Goal: Find specific page/section: Find specific page/section

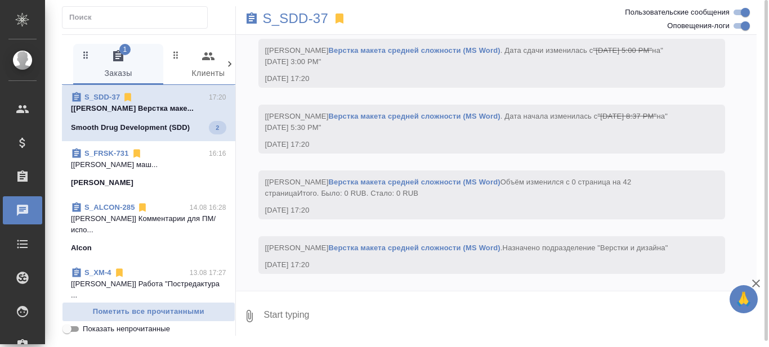
scroll to position [12673, 0]
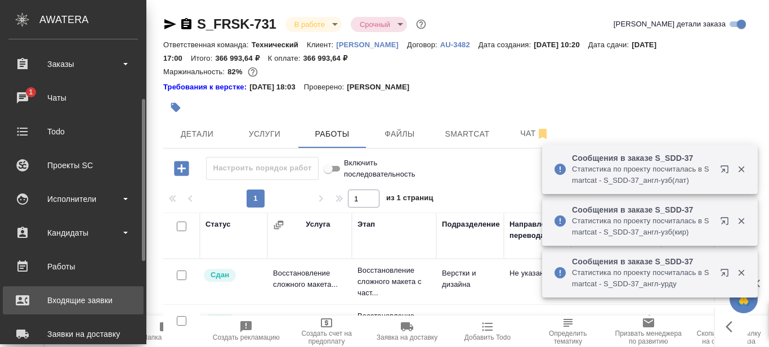
scroll to position [169, 0]
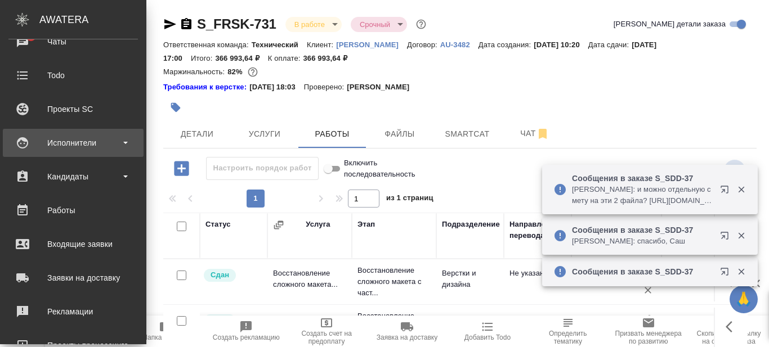
click at [120, 145] on div "Исполнители" at bounding box center [73, 143] width 130 height 17
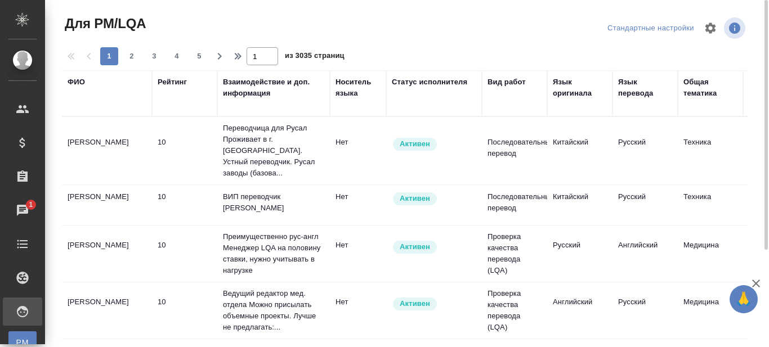
click at [74, 81] on div "ФИО" at bounding box center [76, 82] width 17 height 11
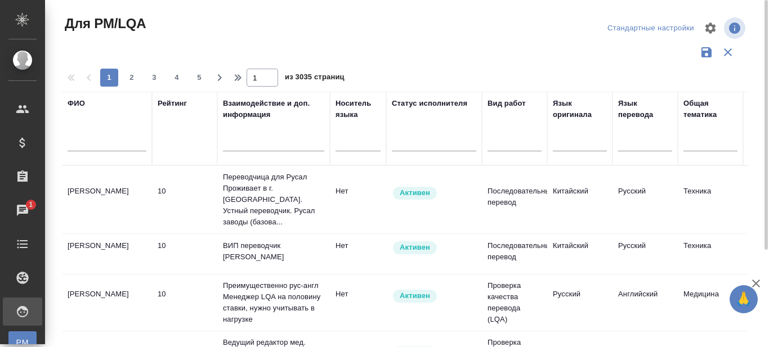
click at [95, 146] on input "text" at bounding box center [107, 144] width 79 height 14
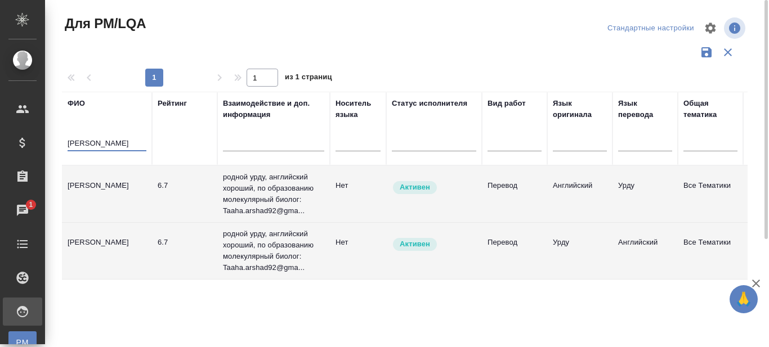
type input "Arshad"
click at [92, 187] on td "Arshad Taaha" at bounding box center [107, 194] width 90 height 39
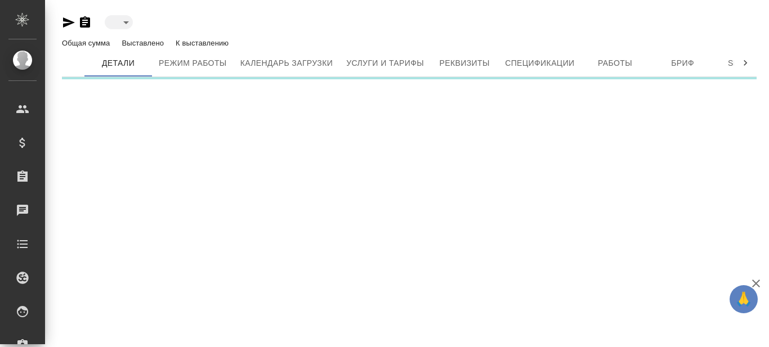
type input "active"
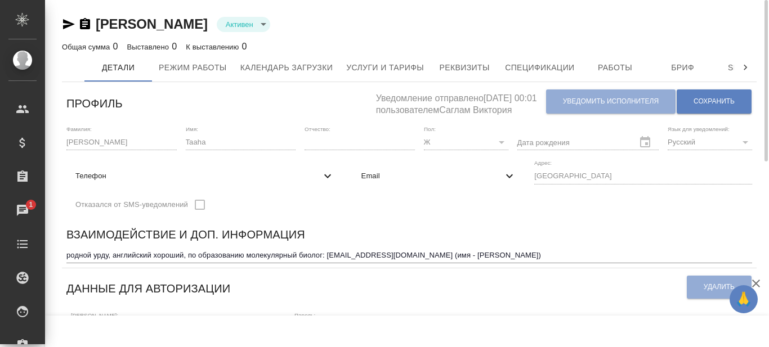
click at [65, 23] on icon "button" at bounding box center [69, 24] width 12 height 10
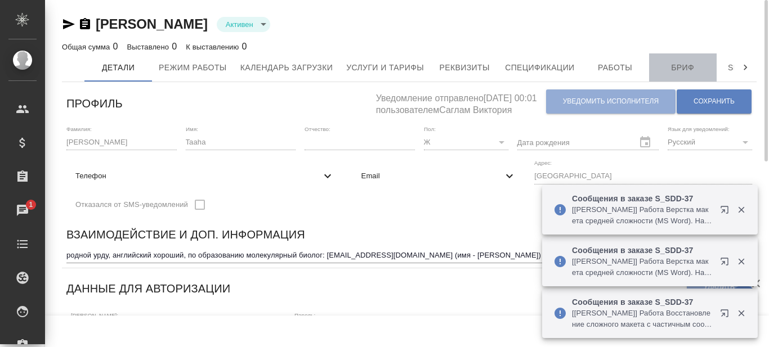
click at [684, 70] on span "Бриф" at bounding box center [683, 68] width 54 height 14
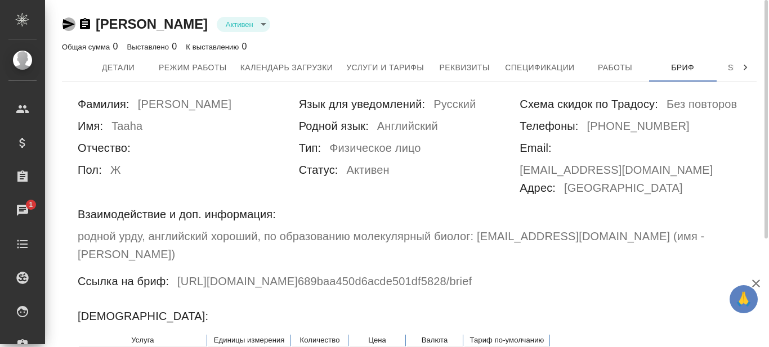
click at [64, 27] on icon "button" at bounding box center [69, 24] width 12 height 10
click at [119, 64] on span "Детали" at bounding box center [118, 68] width 54 height 14
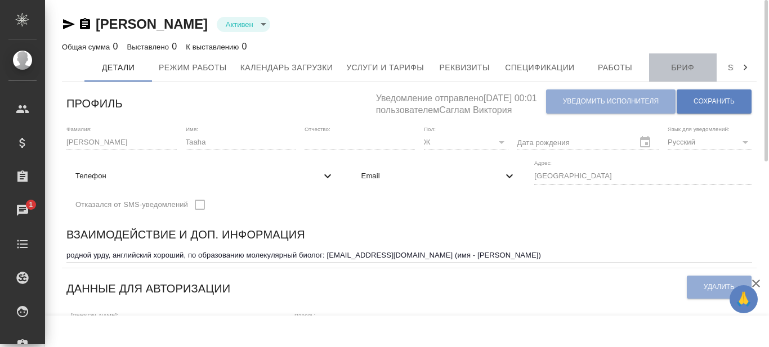
click at [682, 66] on span "Бриф" at bounding box center [683, 68] width 54 height 14
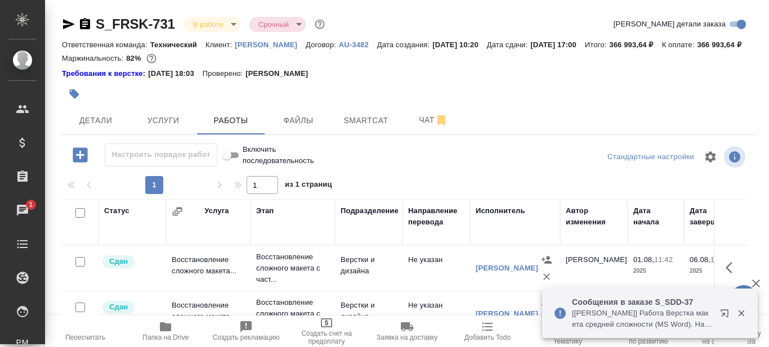
click at [68, 20] on icon "button" at bounding box center [69, 24] width 14 height 14
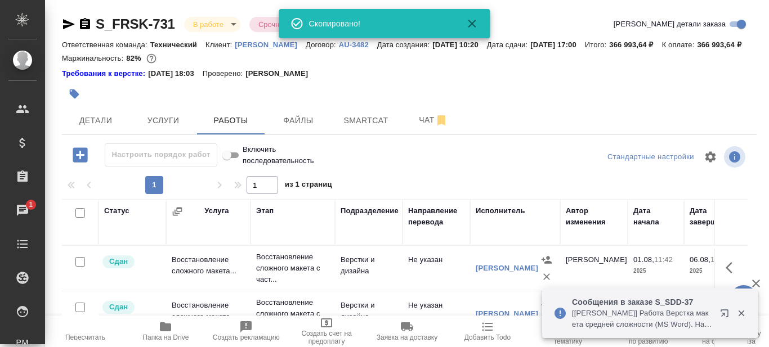
scroll to position [169, 0]
